Goal: Information Seeking & Learning: Learn about a topic

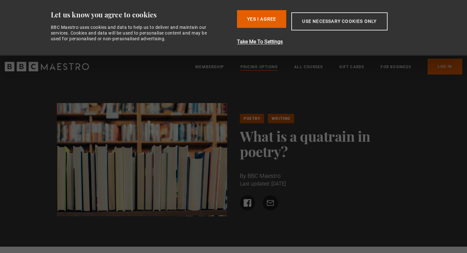
click at [269, 23] on button "Yes I Agree" at bounding box center [261, 19] width 49 height 18
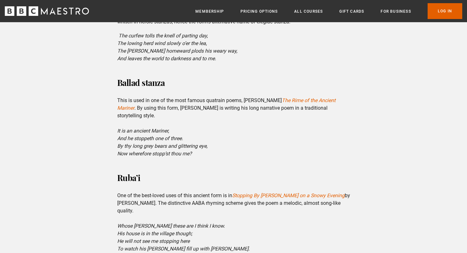
scroll to position [1078, 0]
